Goal: Find specific page/section: Find specific page/section

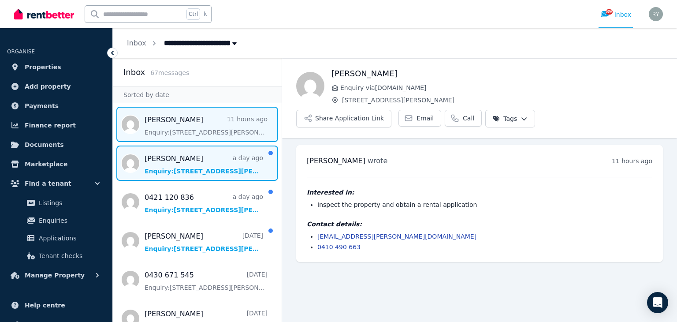
click at [192, 161] on span "Message list" at bounding box center [197, 162] width 169 height 35
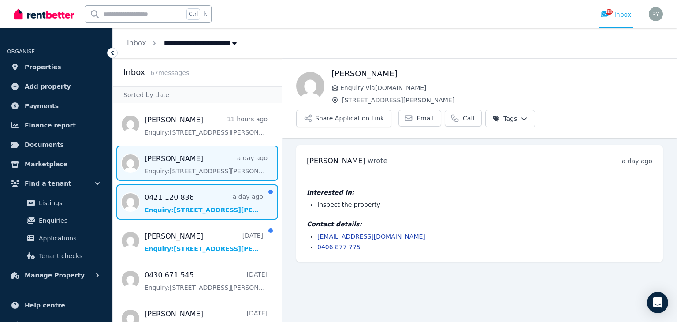
click at [176, 203] on span "Message list" at bounding box center [197, 201] width 169 height 35
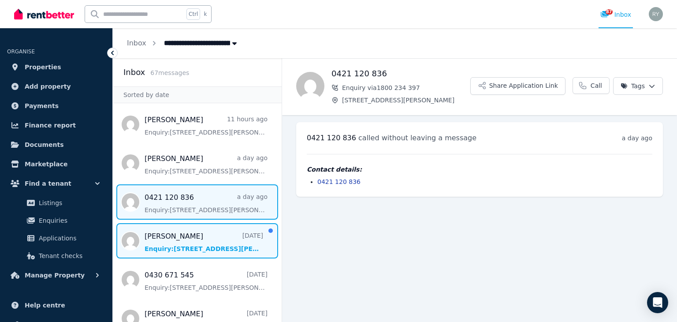
click at [193, 233] on span "Message list" at bounding box center [197, 240] width 169 height 35
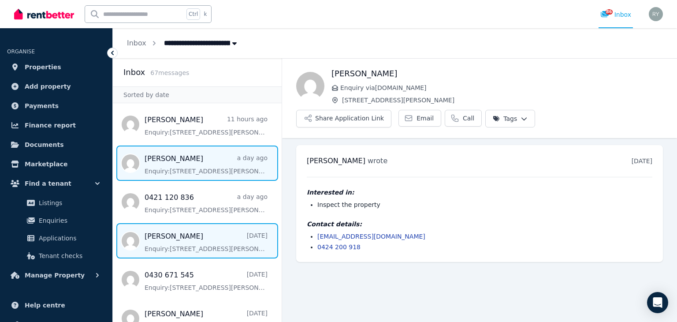
click at [192, 163] on span "Message list" at bounding box center [197, 162] width 169 height 35
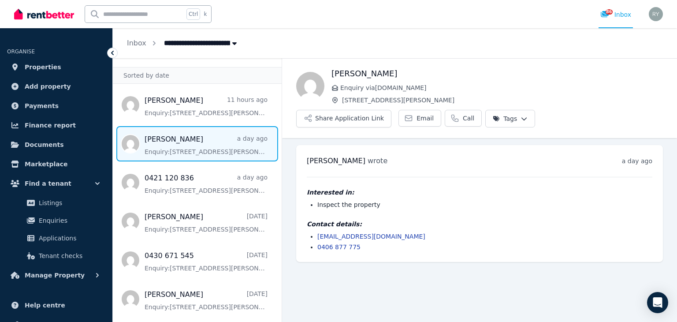
scroll to position [44, 0]
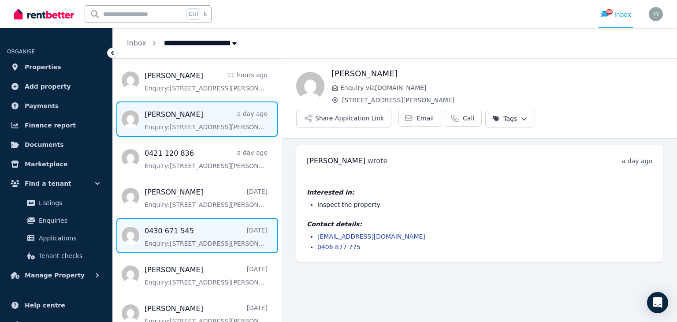
click at [181, 236] on span "Message list" at bounding box center [197, 235] width 169 height 35
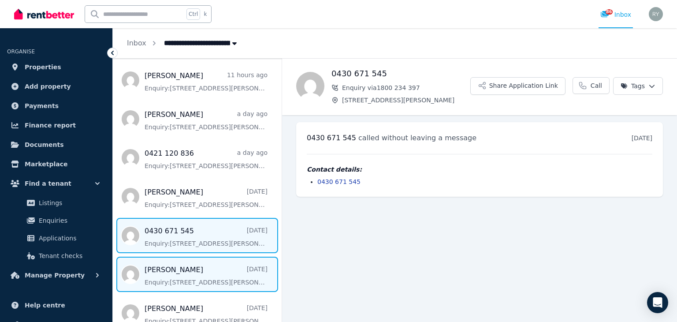
click at [202, 270] on span "Message list" at bounding box center [197, 273] width 169 height 35
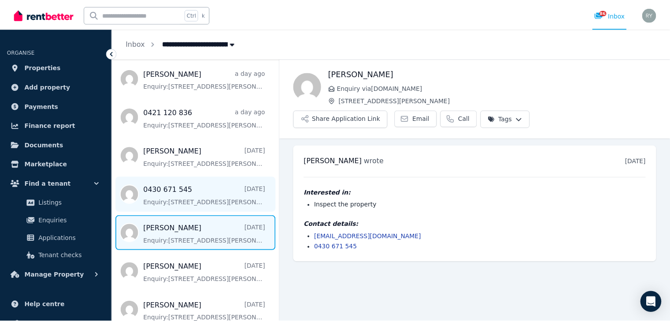
scroll to position [88, 0]
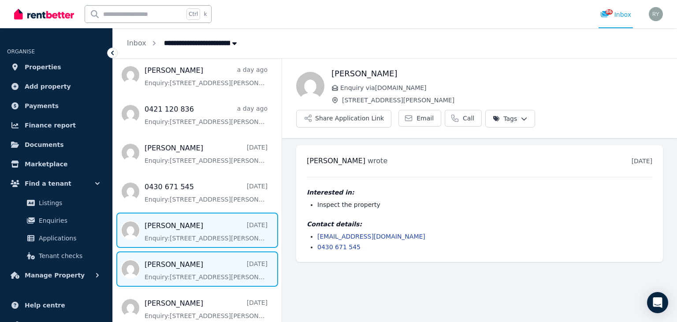
click at [204, 265] on span "Message list" at bounding box center [197, 268] width 169 height 35
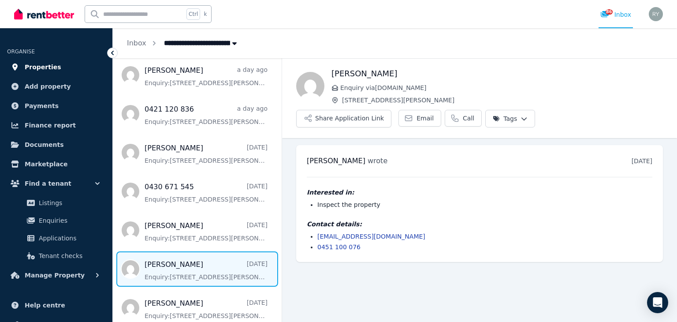
click at [39, 65] on span "Properties" at bounding box center [43, 67] width 37 height 11
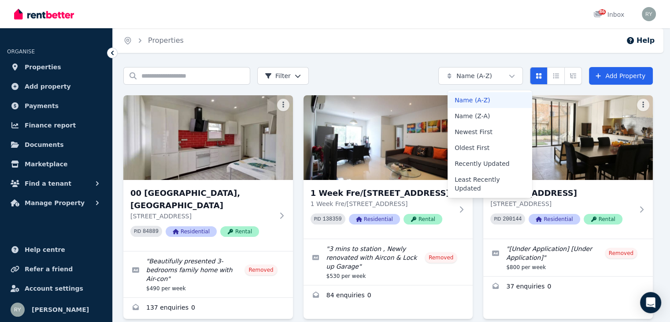
click at [498, 76] on html "Open main menu 86 Inbox Open user menu ORGANISE Properties Add property Payment…" at bounding box center [335, 161] width 670 height 322
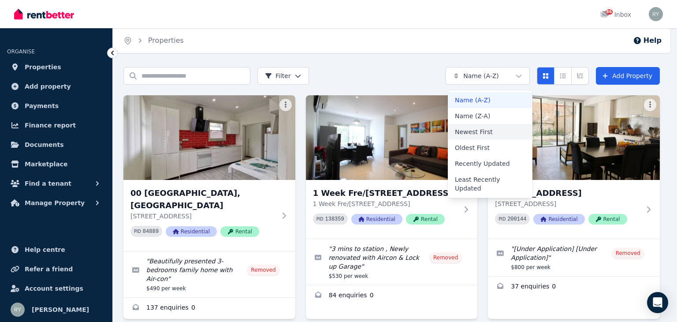
click at [476, 136] on div "Newest First" at bounding box center [490, 132] width 85 height 16
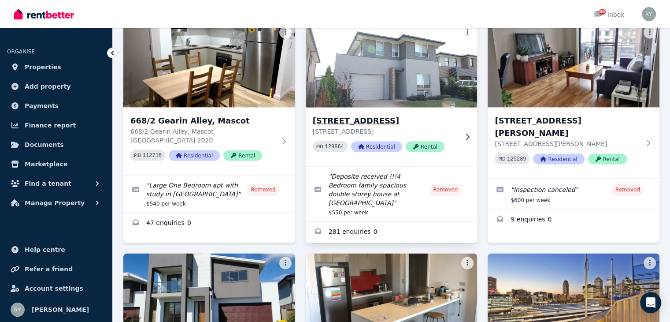
scroll to position [1718, 0]
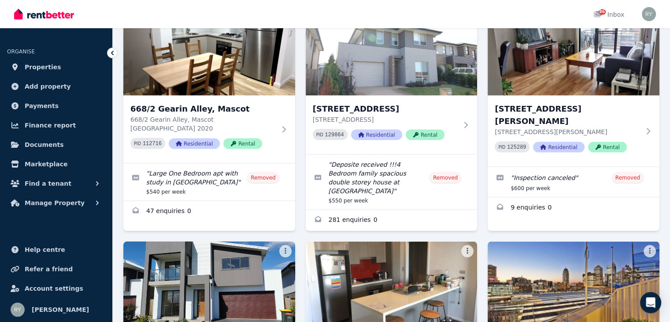
click at [242, 239] on img at bounding box center [209, 283] width 180 height 89
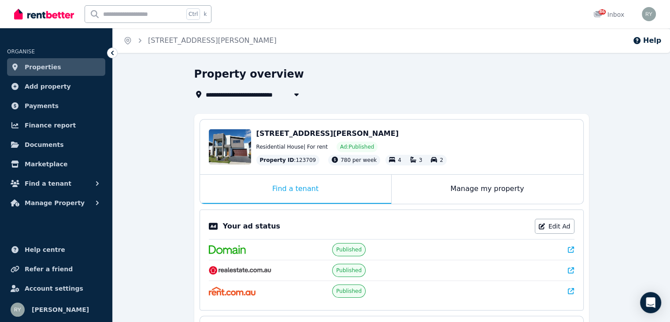
click at [571, 270] on icon at bounding box center [571, 270] width 6 height 6
